Goal: Task Accomplishment & Management: Manage account settings

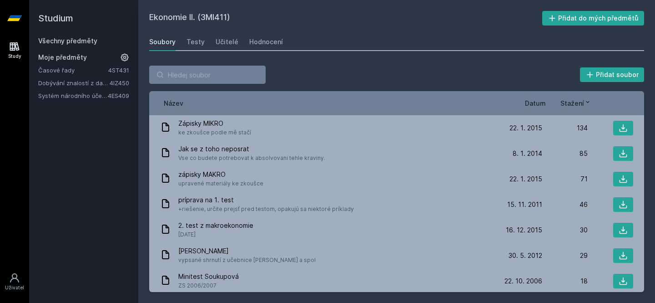
click at [58, 41] on link "Všechny předměty" at bounding box center [67, 41] width 59 height 8
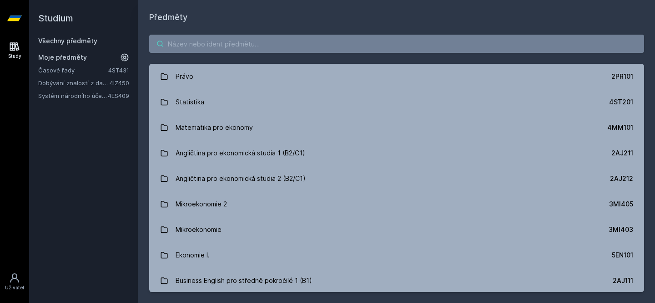
click at [250, 43] on input "search" at bounding box center [396, 44] width 495 height 18
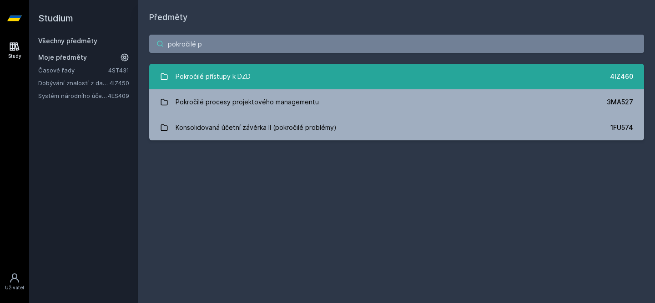
type input "pokročilé p"
click at [211, 73] on div "Pokročilé přístupy k DZD" at bounding box center [213, 76] width 75 height 18
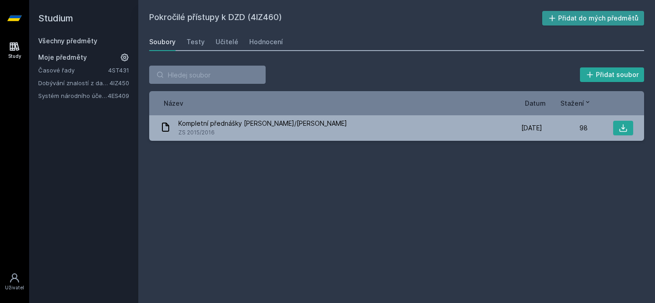
click at [589, 17] on button "Přidat do mých předmětů" at bounding box center [593, 18] width 102 height 15
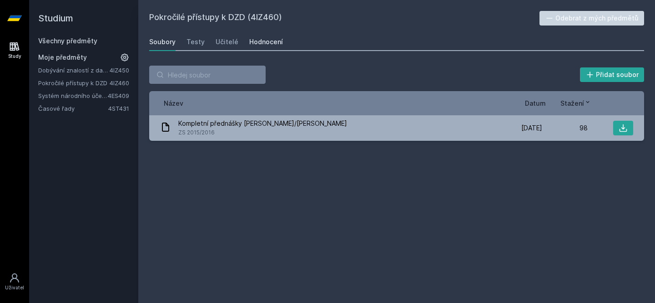
click at [274, 43] on div "Hodnocení" at bounding box center [266, 41] width 34 height 9
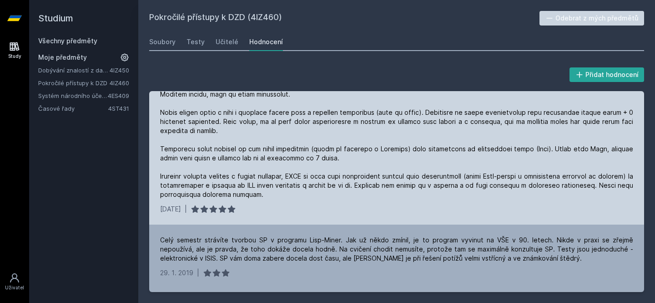
scroll to position [22, 0]
